Goal: Communication & Community: Answer question/provide support

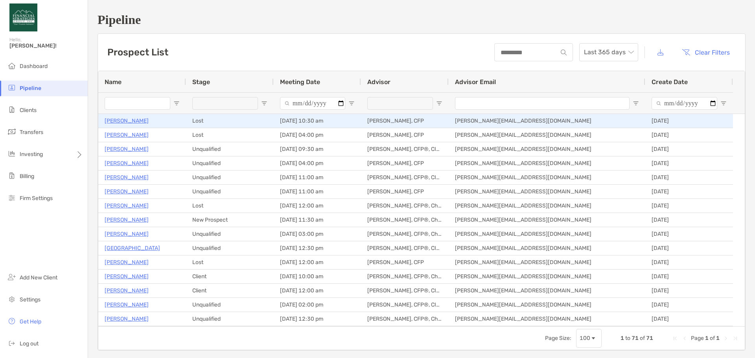
click at [127, 120] on p "Daniel Callton" at bounding box center [127, 121] width 44 height 10
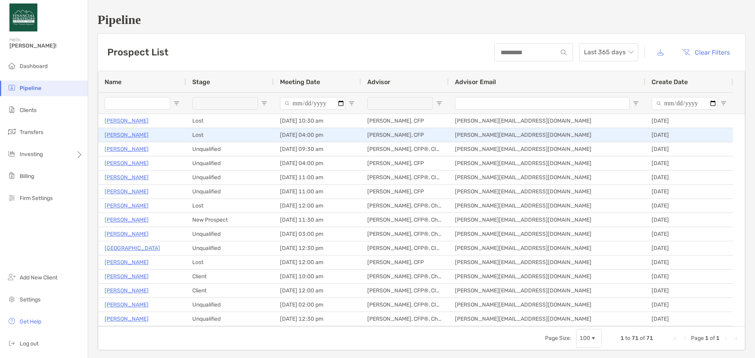
click at [137, 134] on p "[PERSON_NAME]" at bounding box center [127, 135] width 44 height 10
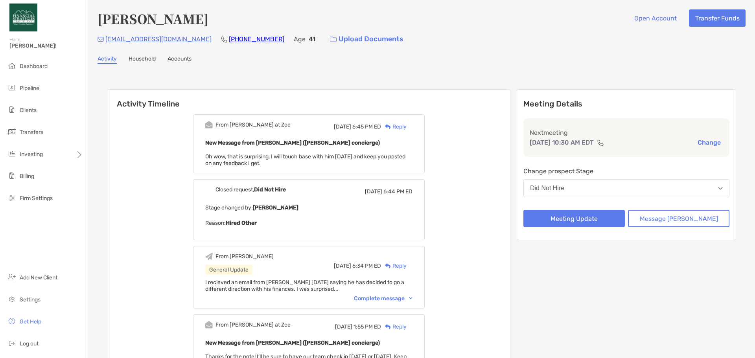
click at [407, 127] on div "Reply" at bounding box center [394, 127] width 26 height 8
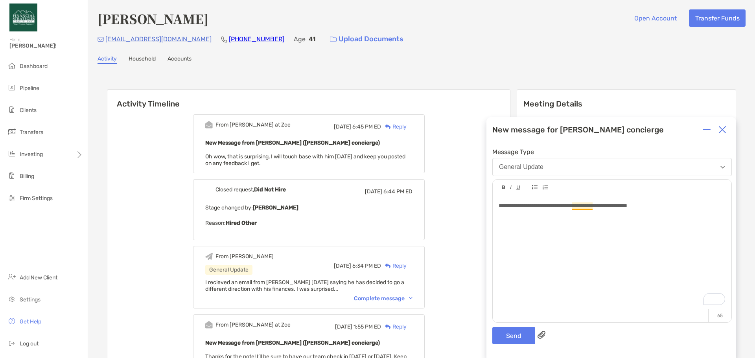
click at [575, 208] on span "**********" at bounding box center [563, 206] width 129 height 6
click at [514, 339] on button "Send" at bounding box center [513, 335] width 43 height 17
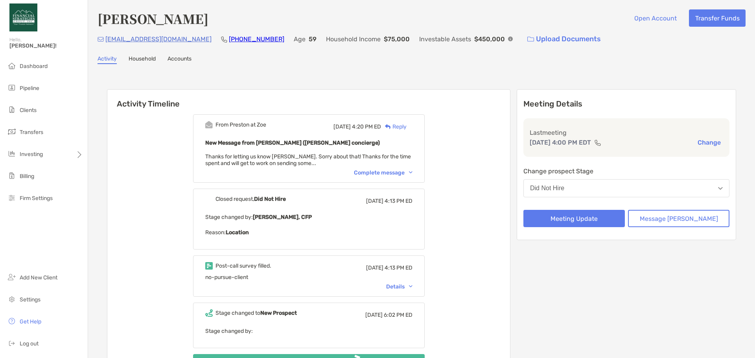
click at [382, 172] on div "Complete message" at bounding box center [383, 172] width 59 height 7
